Goal: Navigation & Orientation: Understand site structure

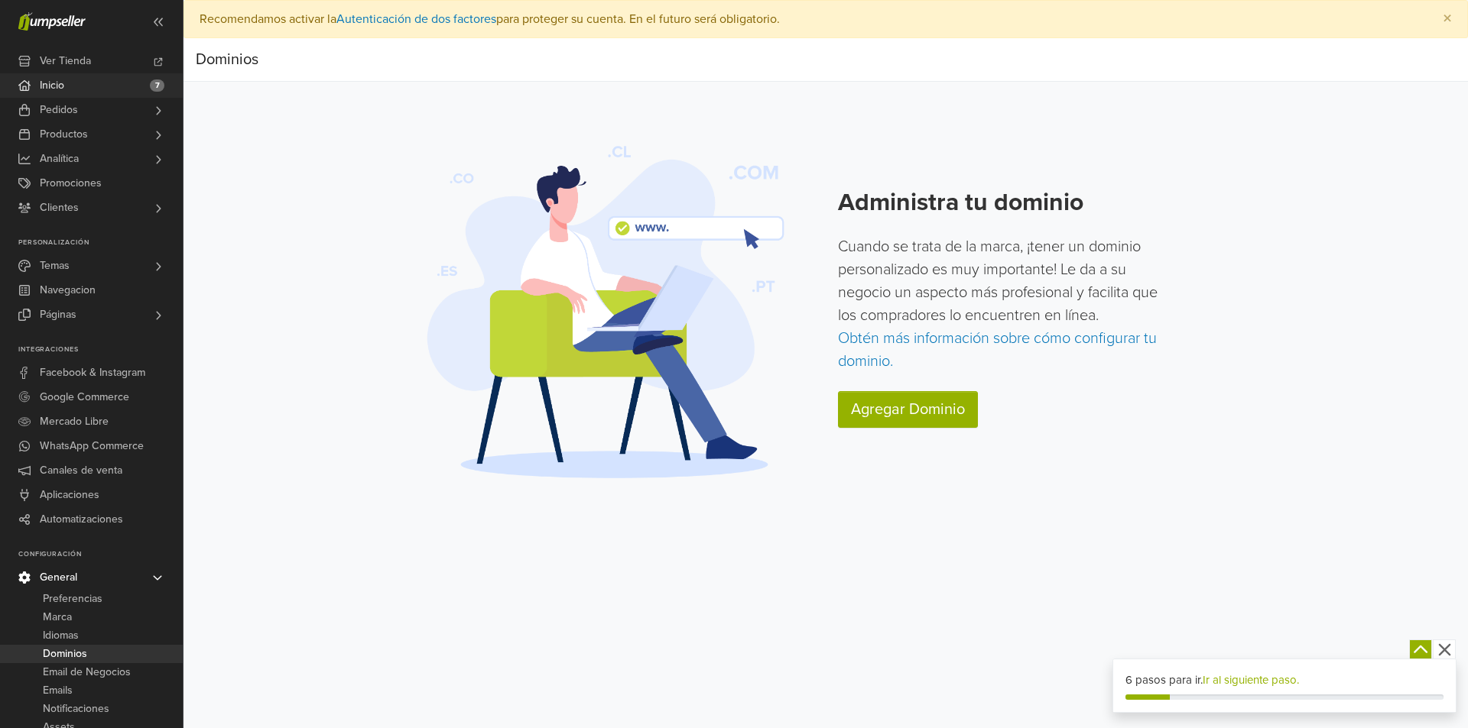
click at [124, 79] on link "Inicio 7" at bounding box center [91, 85] width 183 height 24
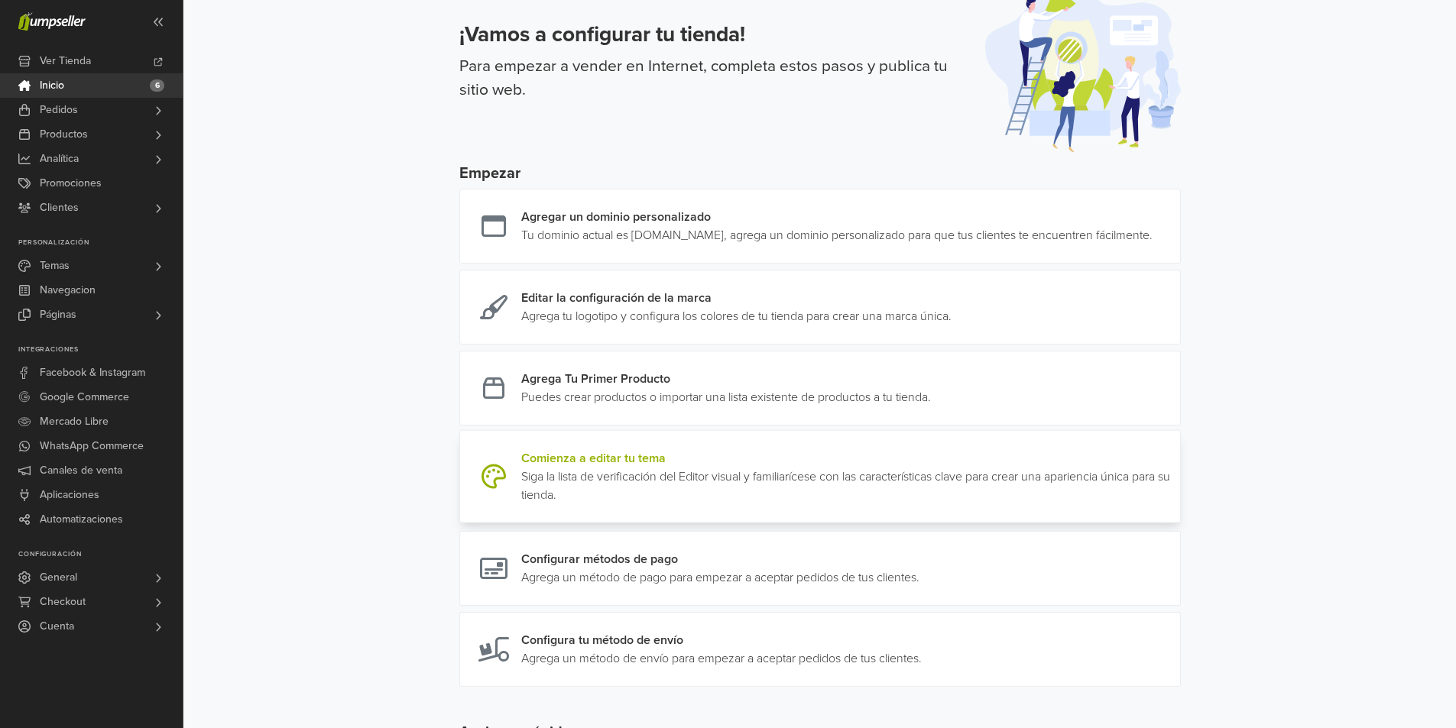
scroll to position [57, 0]
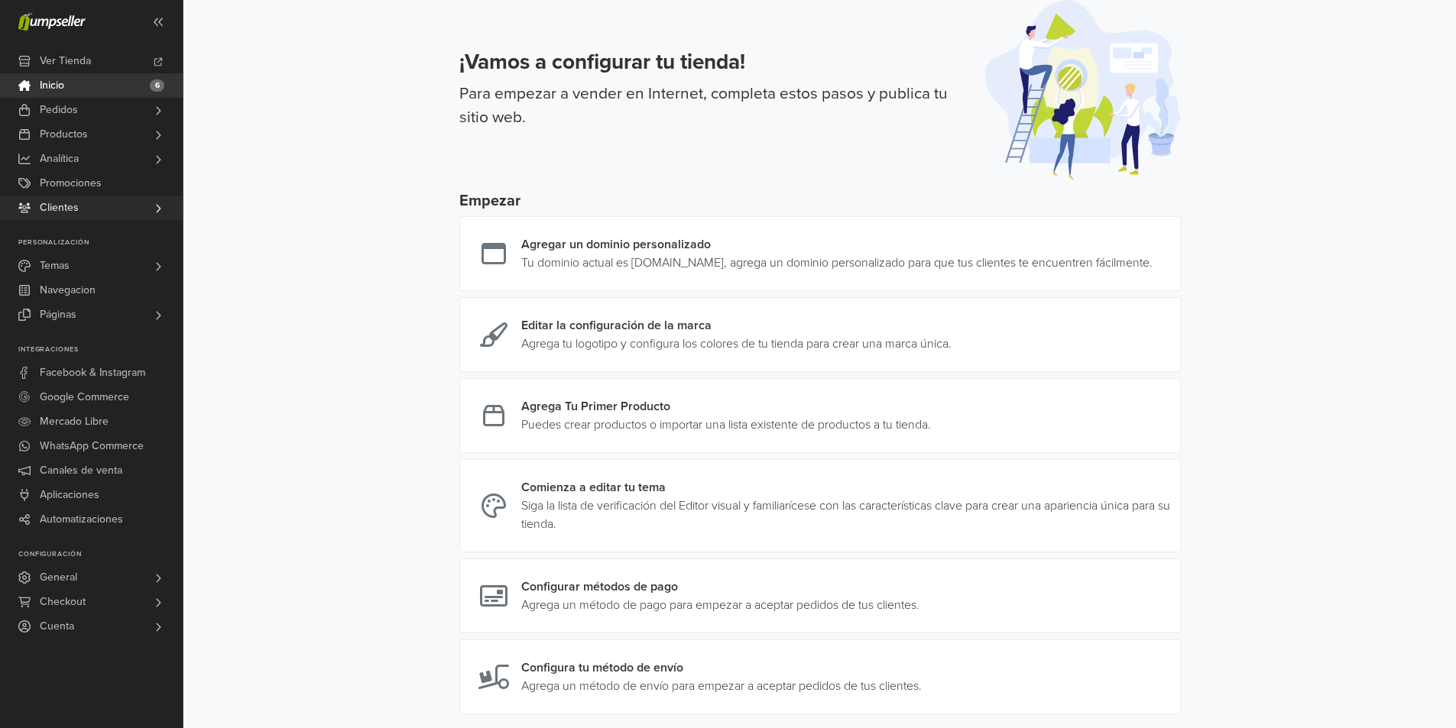
click at [92, 212] on link "Clientes" at bounding box center [91, 208] width 183 height 24
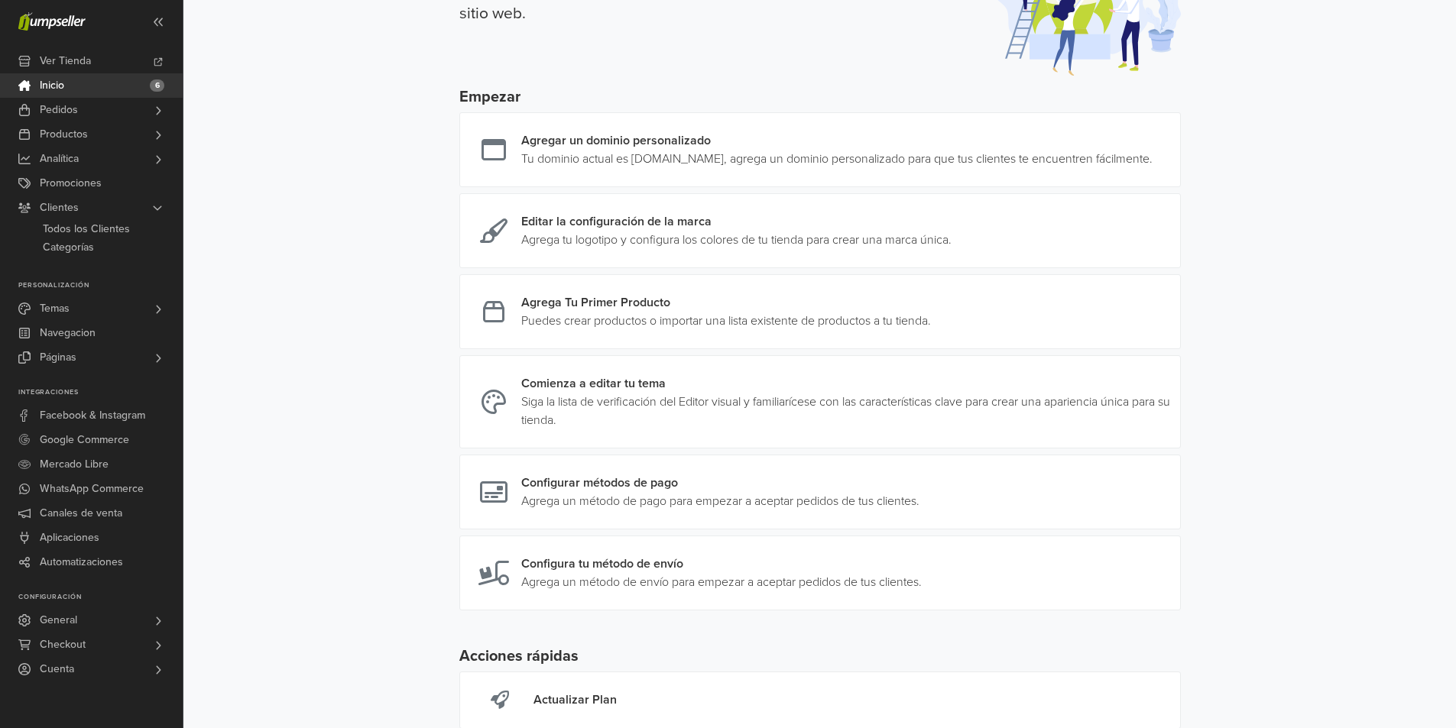
scroll to position [286, 0]
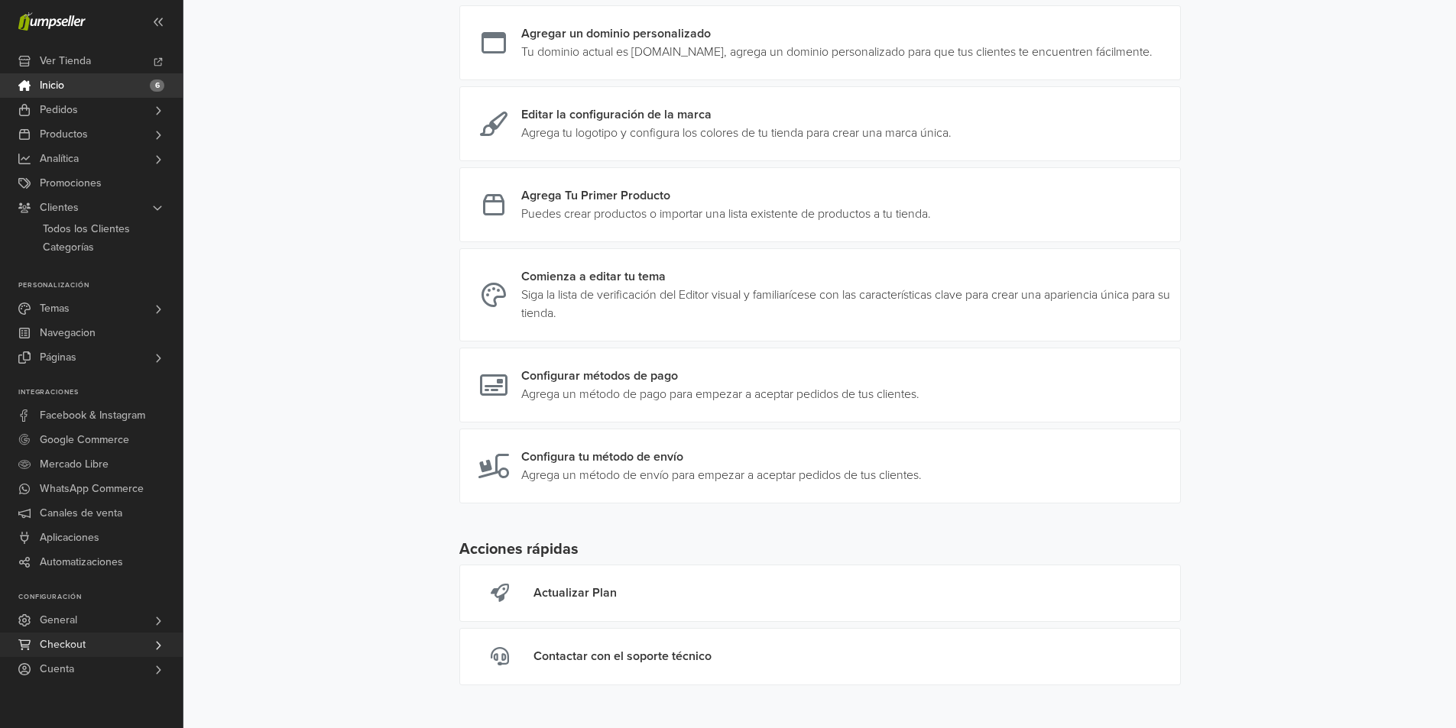
click at [104, 652] on link "Checkout" at bounding box center [91, 645] width 183 height 24
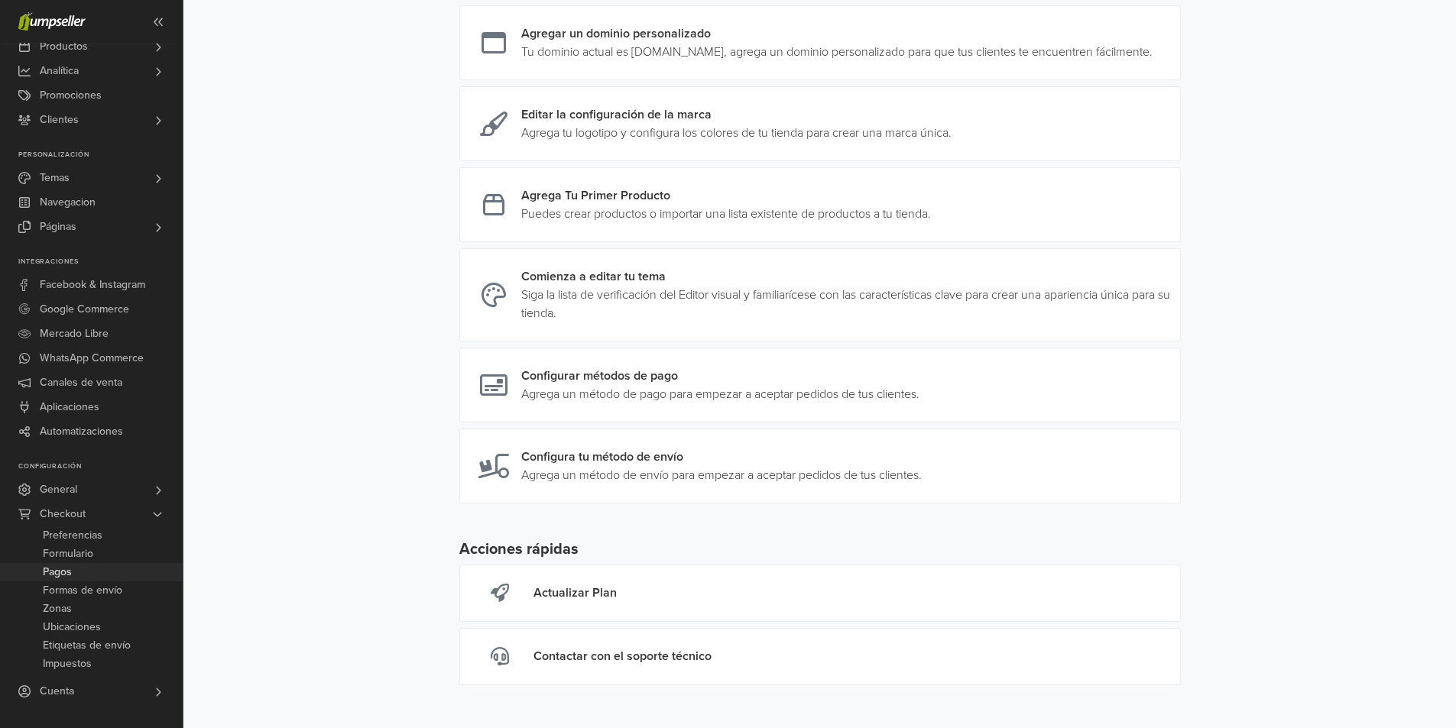
click at [141, 570] on link "Pagos" at bounding box center [91, 572] width 183 height 18
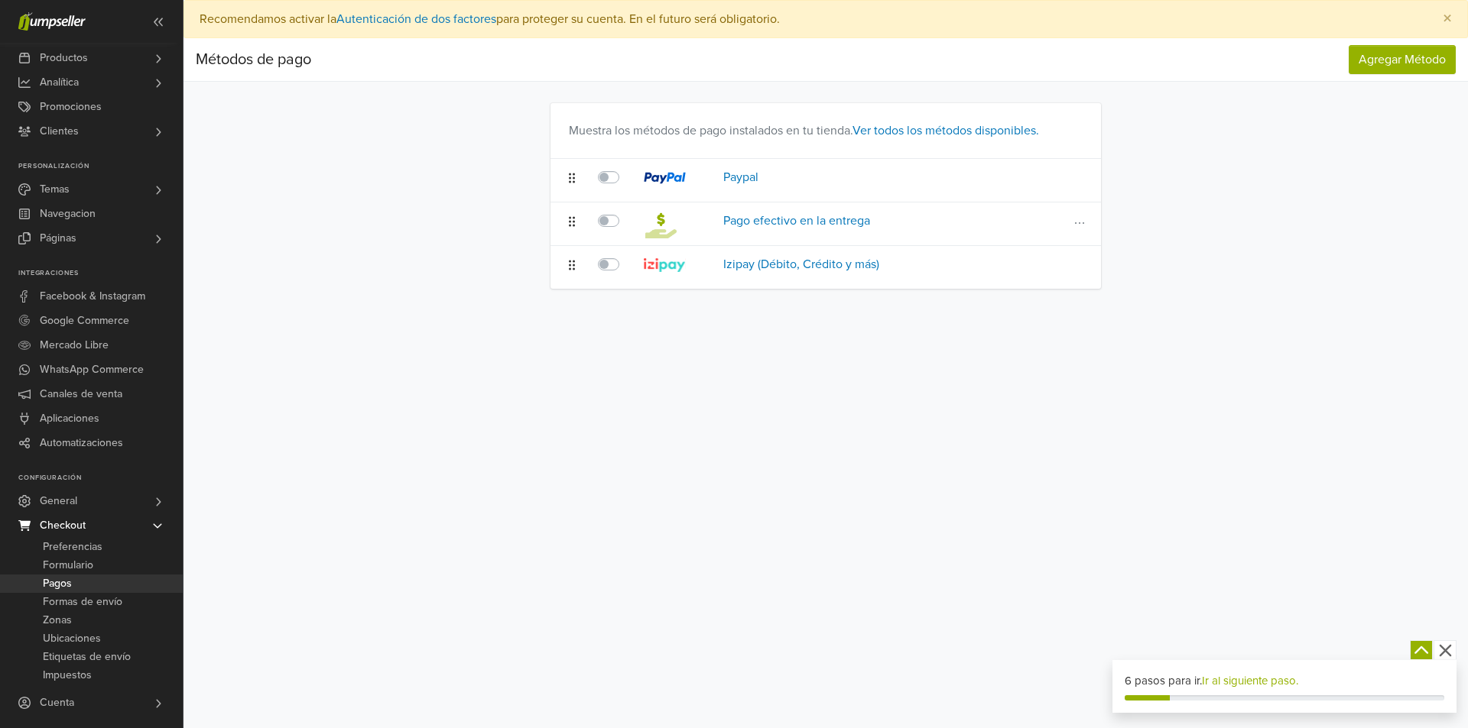
click at [625, 212] on label at bounding box center [625, 212] width 0 height 0
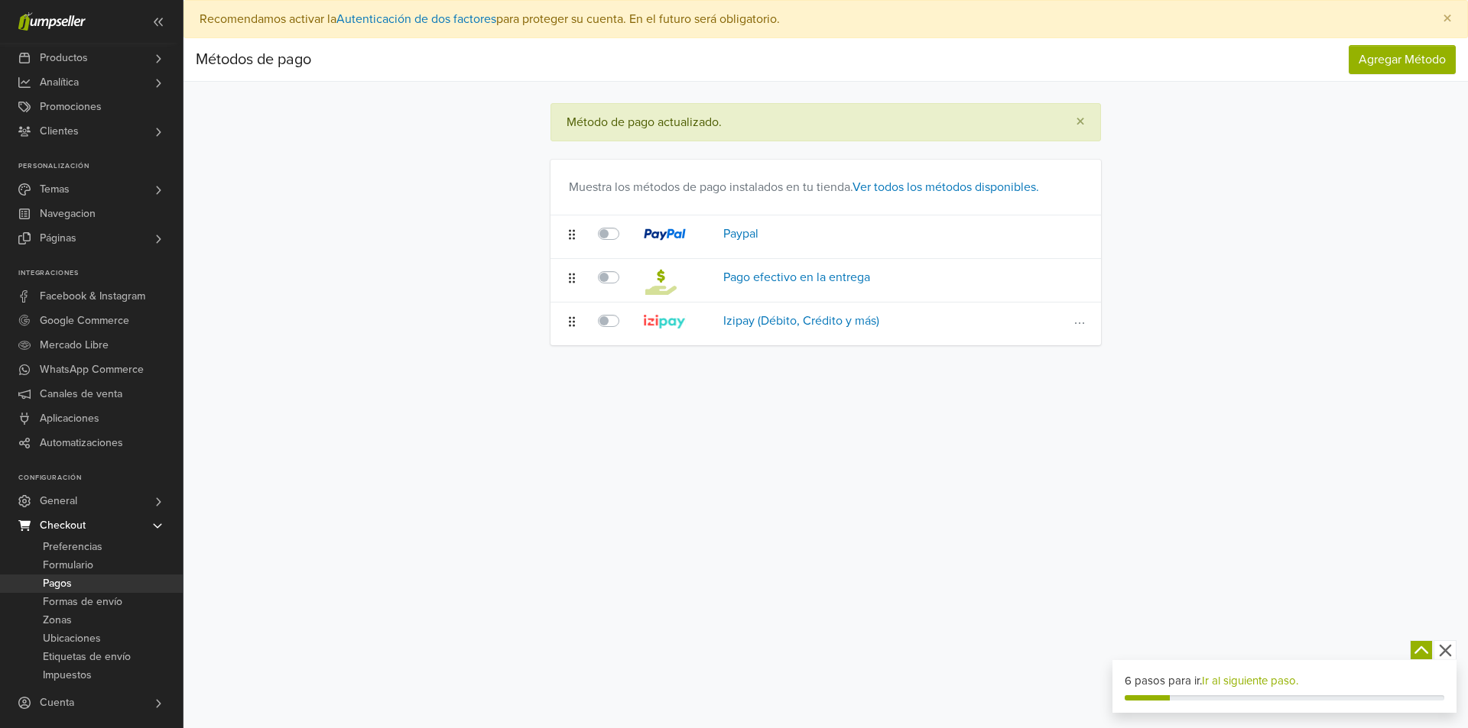
click at [625, 312] on label at bounding box center [625, 312] width 0 height 0
click at [625, 225] on label at bounding box center [625, 225] width 0 height 0
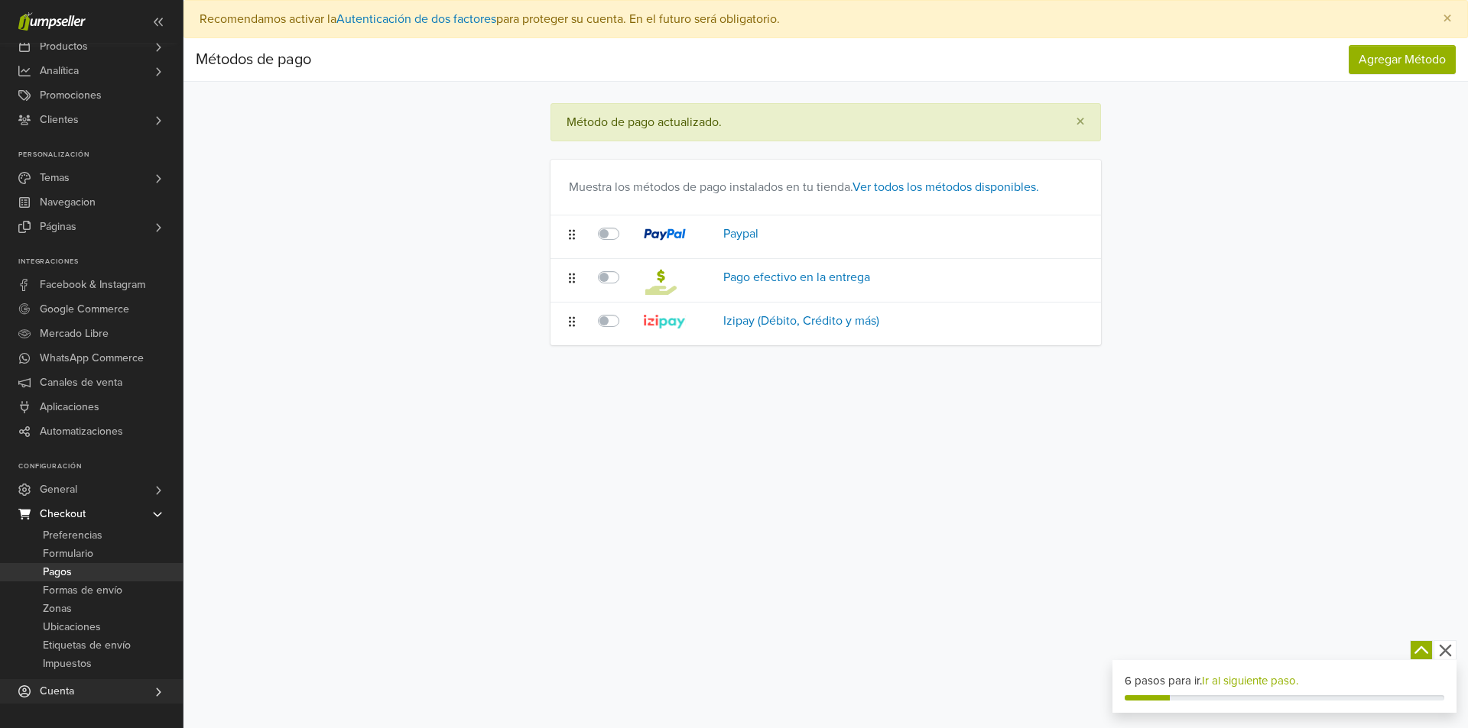
click at [144, 686] on link "Cuenta" at bounding box center [91, 692] width 183 height 24
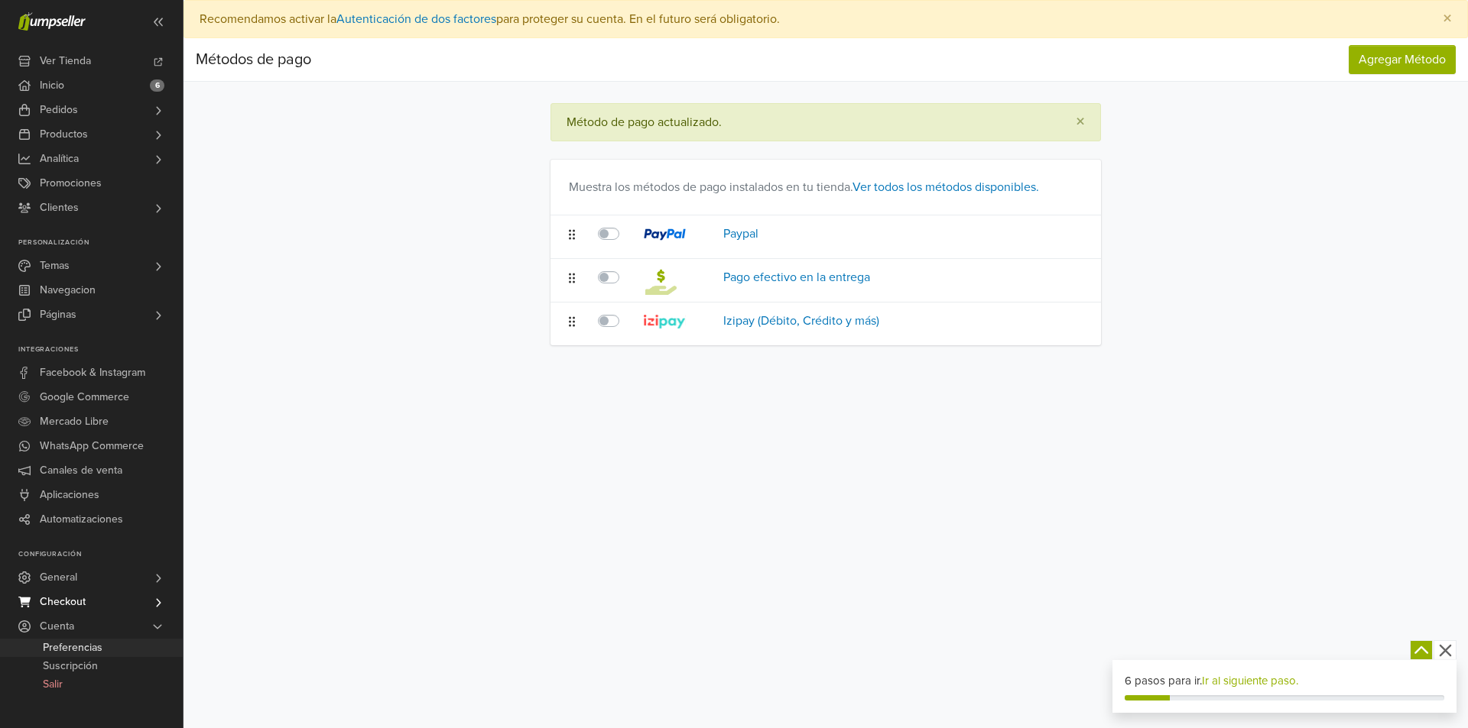
click at [137, 652] on link "Preferencias" at bounding box center [91, 648] width 183 height 18
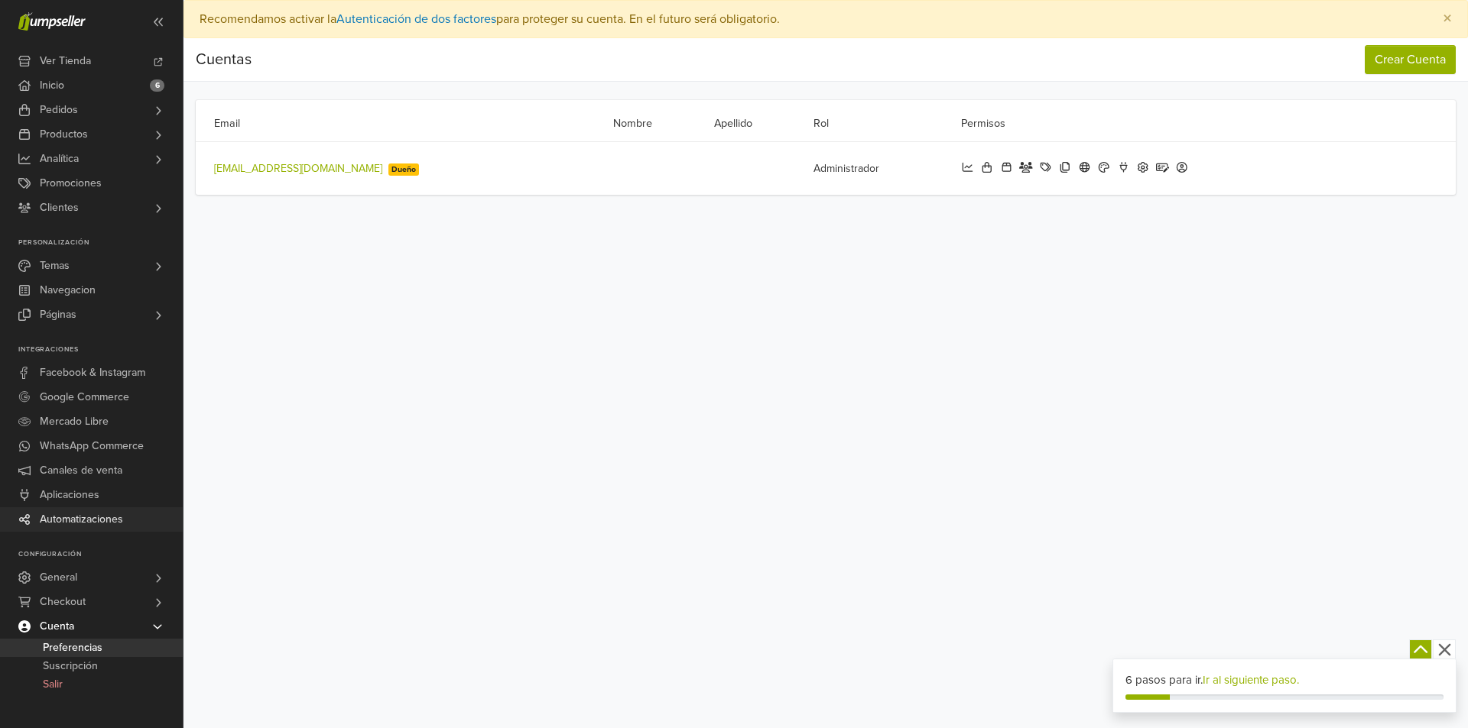
click at [63, 514] on span "Automatizaciones" at bounding box center [81, 520] width 83 height 24
